Goal: Check status: Check status

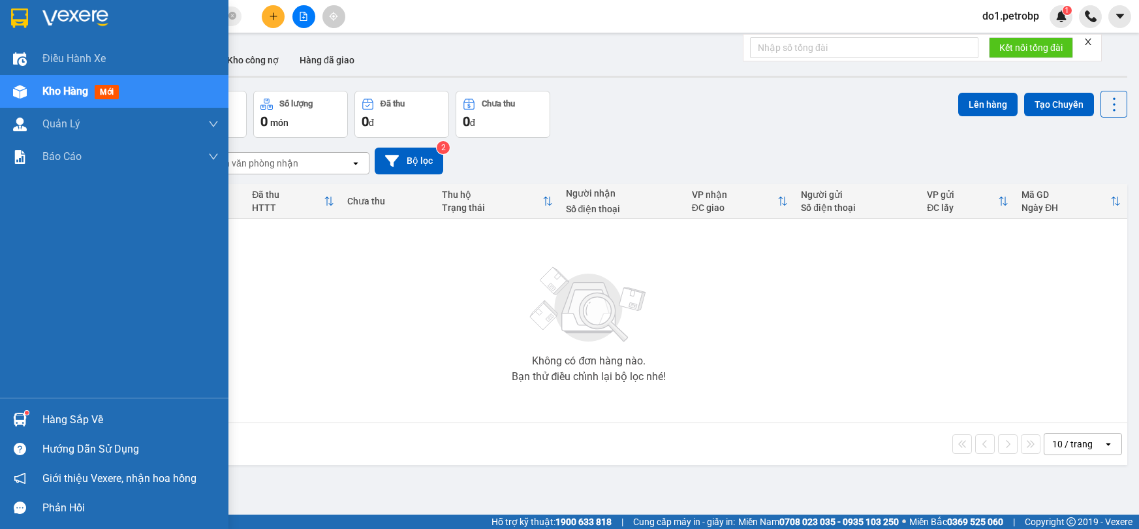
click at [35, 418] on div "Hàng sắp về" at bounding box center [114, 419] width 229 height 29
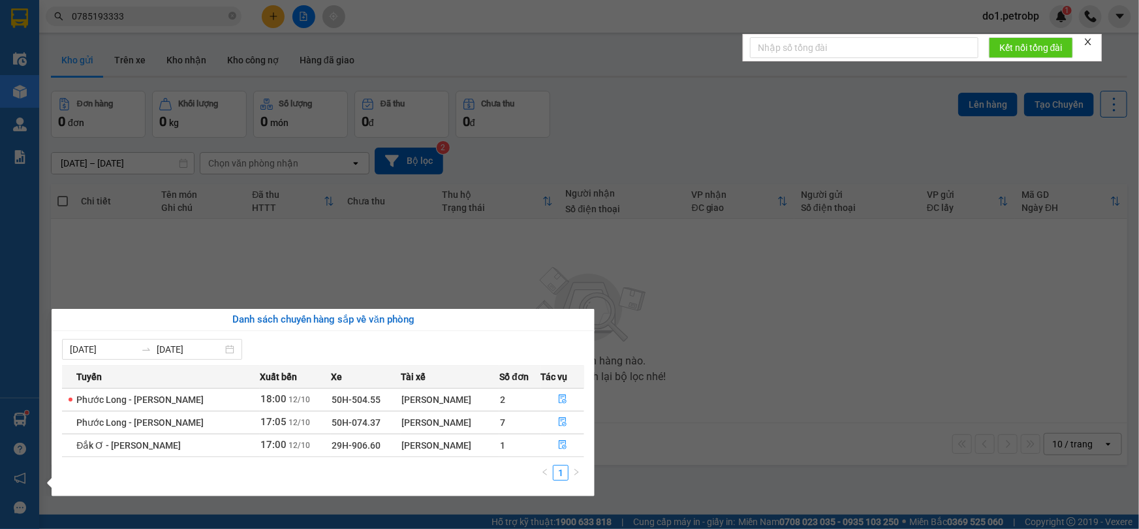
click at [600, 87] on section "Kết quả tìm kiếm ( 6 ) Bộ lọc Ngày tạo đơn gần nhất Mã ĐH Trạng thái Món hàng T…" at bounding box center [569, 264] width 1139 height 529
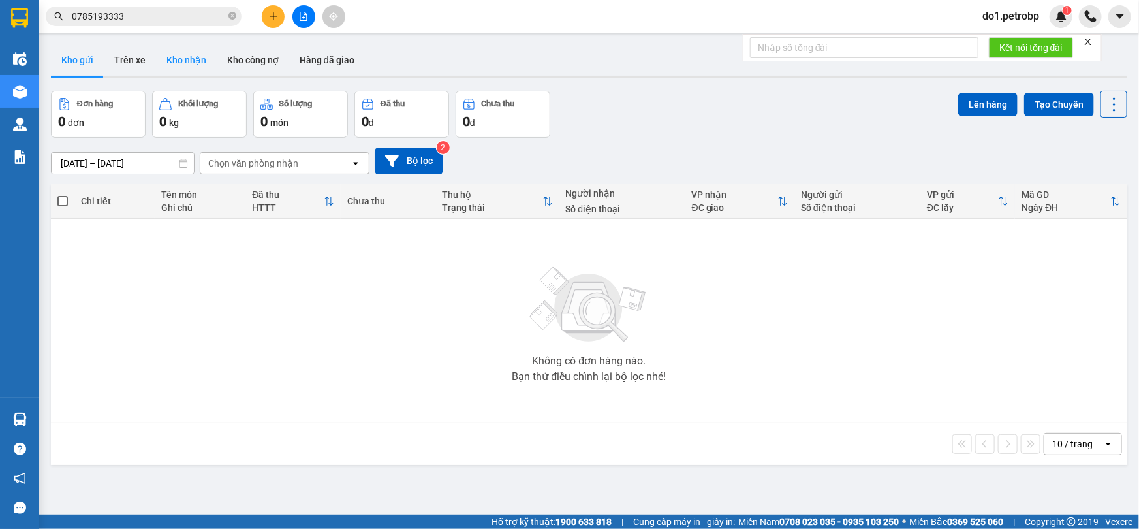
click at [164, 57] on button "Kho nhận" at bounding box center [186, 59] width 61 height 31
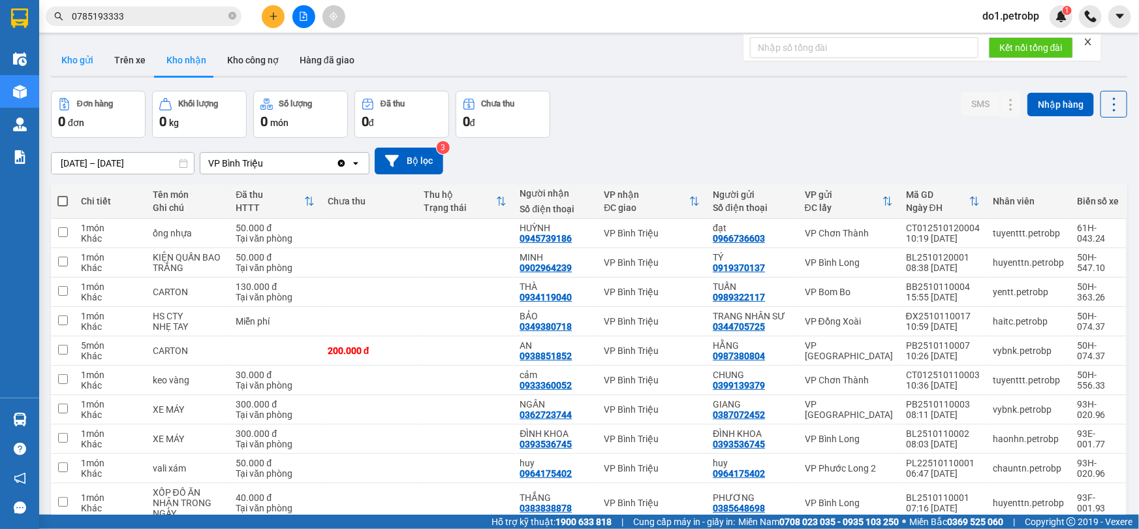
click at [82, 65] on button "Kho gửi" at bounding box center [77, 59] width 53 height 31
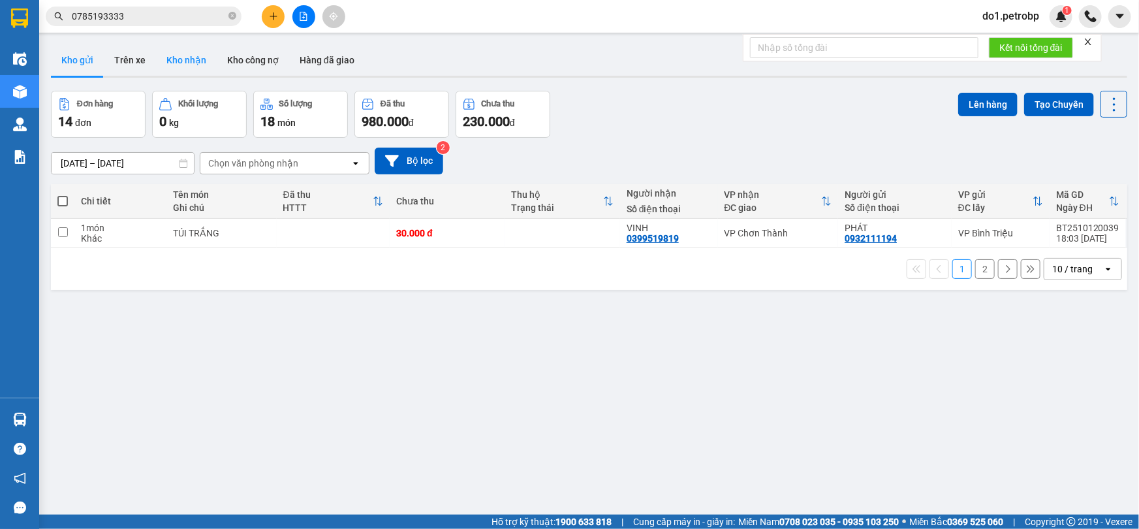
click at [191, 68] on button "Kho nhận" at bounding box center [186, 59] width 61 height 31
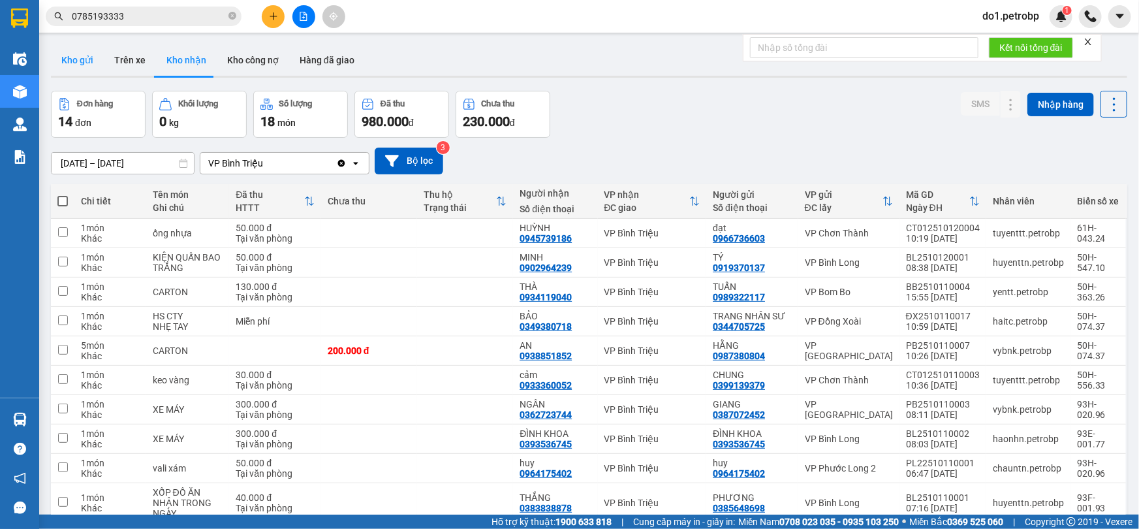
click at [84, 65] on button "Kho gửi" at bounding box center [77, 59] width 53 height 31
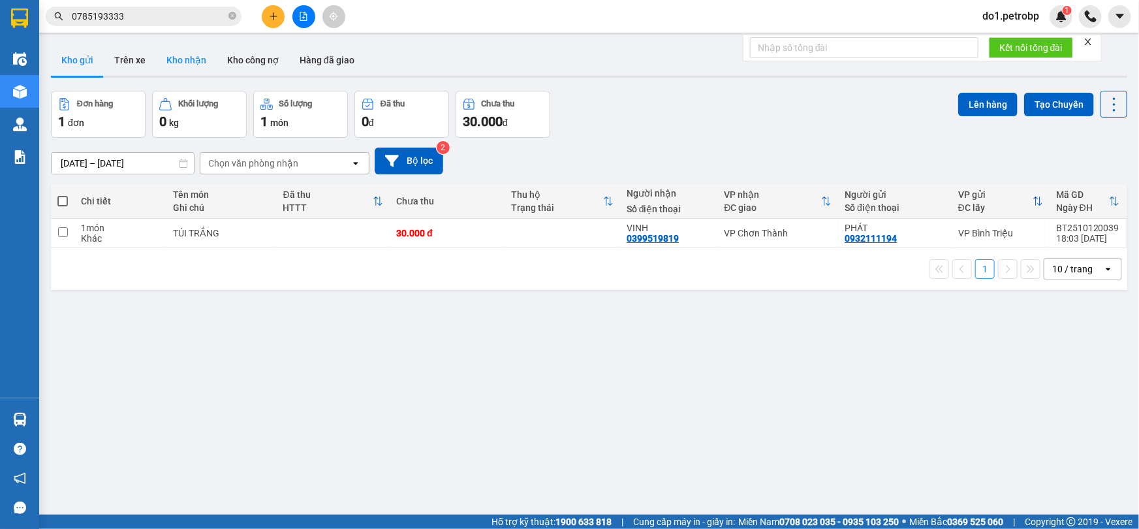
click at [182, 59] on button "Kho nhận" at bounding box center [186, 59] width 61 height 31
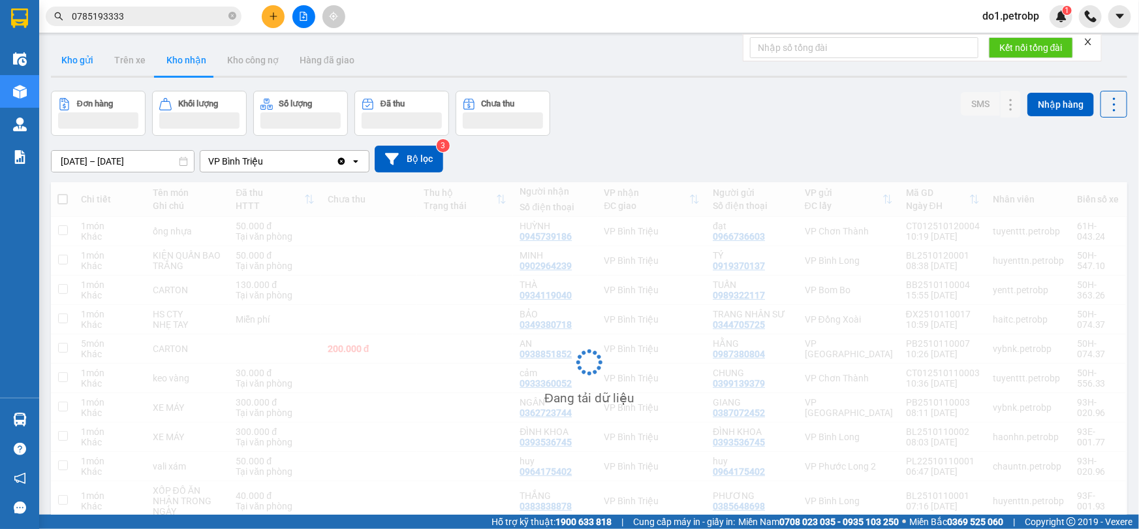
click at [71, 64] on button "Kho gửi" at bounding box center [77, 59] width 53 height 31
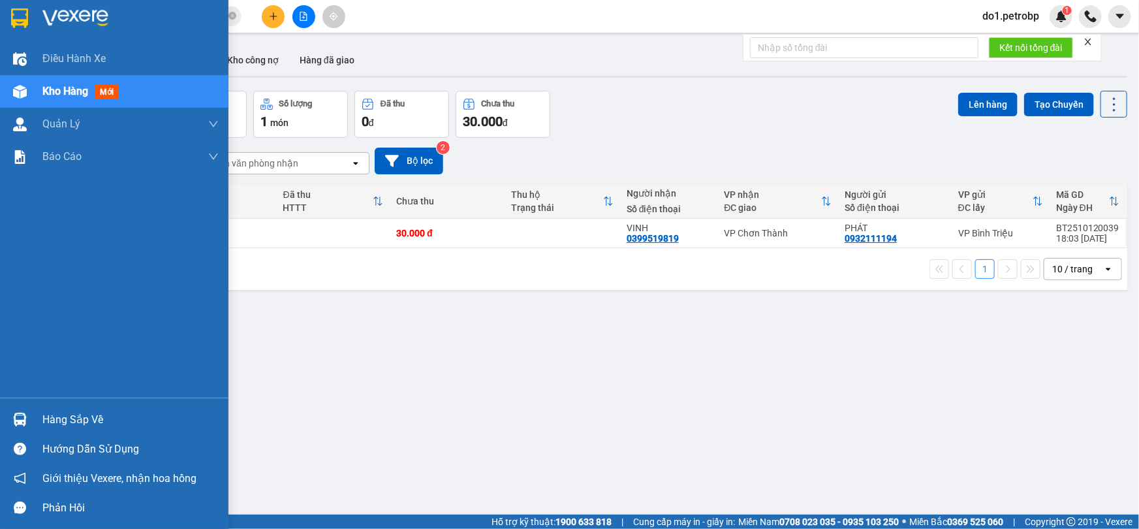
click at [34, 418] on div "Hàng sắp về" at bounding box center [114, 419] width 229 height 29
